Goal: Browse casually

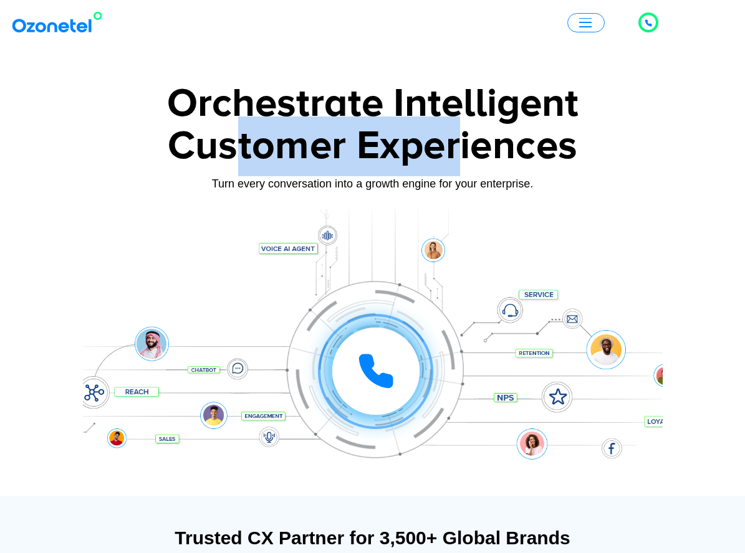
drag, startPoint x: 372, startPoint y: 171, endPoint x: 464, endPoint y: 169, distance: 91.6
click at [464, 169] on div "Customer Experiences" at bounding box center [373, 147] width 580 height 60
click at [444, 143] on div "Customer Experiences" at bounding box center [373, 147] width 580 height 60
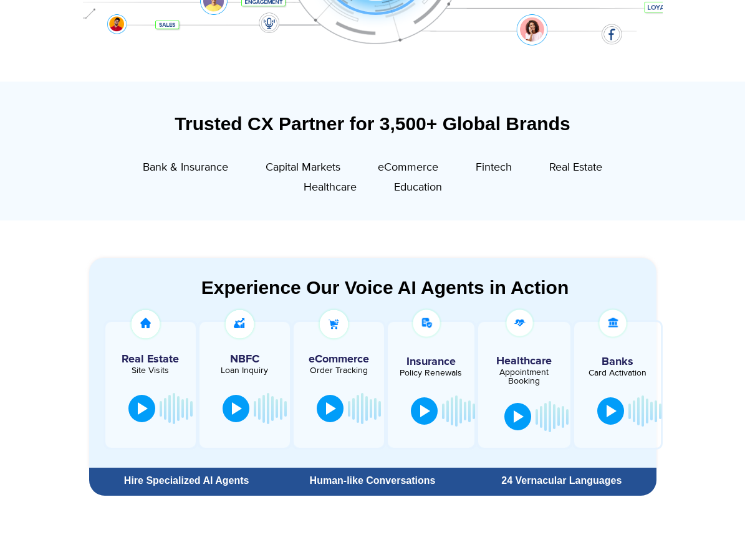
scroll to position [416, 0]
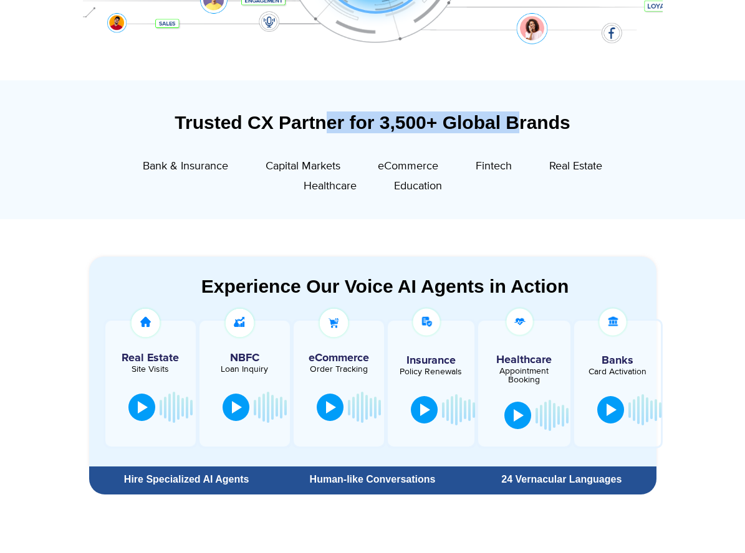
drag, startPoint x: 339, startPoint y: 120, endPoint x: 519, endPoint y: 115, distance: 180.2
click at [519, 115] on div "Trusted CX Partner for 3,500+ Global Brands" at bounding box center [372, 123] width 567 height 22
click at [565, 112] on div "Trusted CX Partner for 3,500+ Global Brands" at bounding box center [372, 123] width 567 height 22
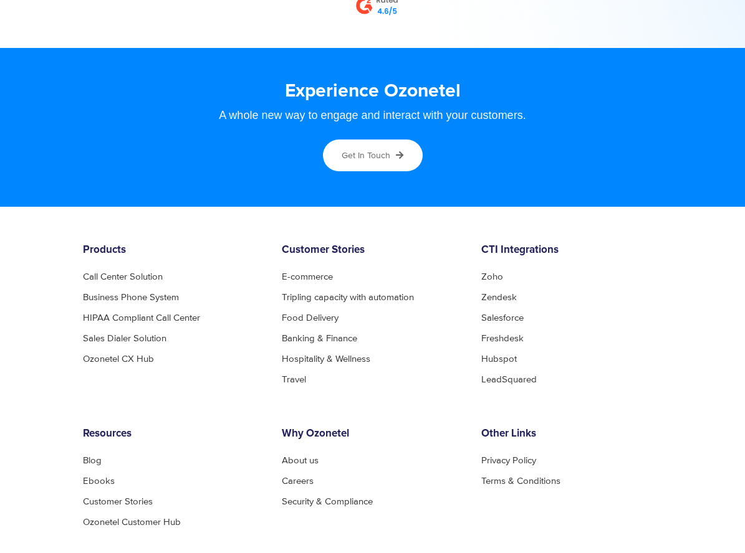
scroll to position [6585, 0]
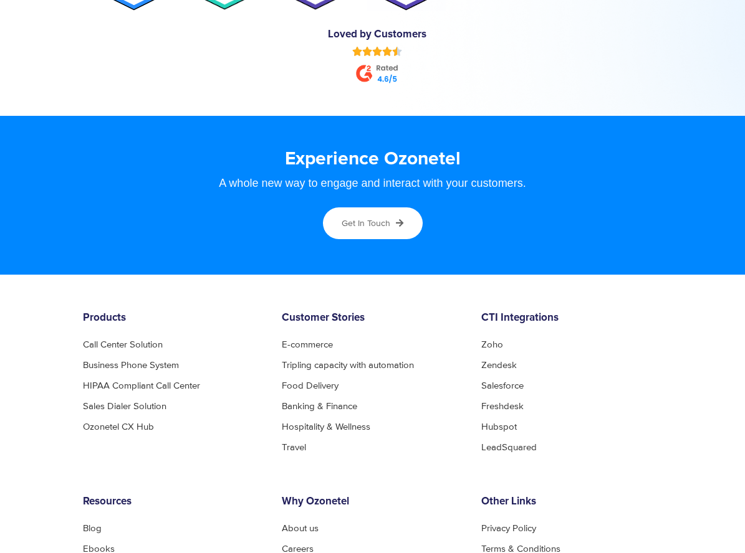
click at [119, 312] on div "Products Call Center Solution Business Phone System HIPAA Compliant Call Center…" at bounding box center [173, 382] width 199 height 140
